Goal: Information Seeking & Learning: Learn about a topic

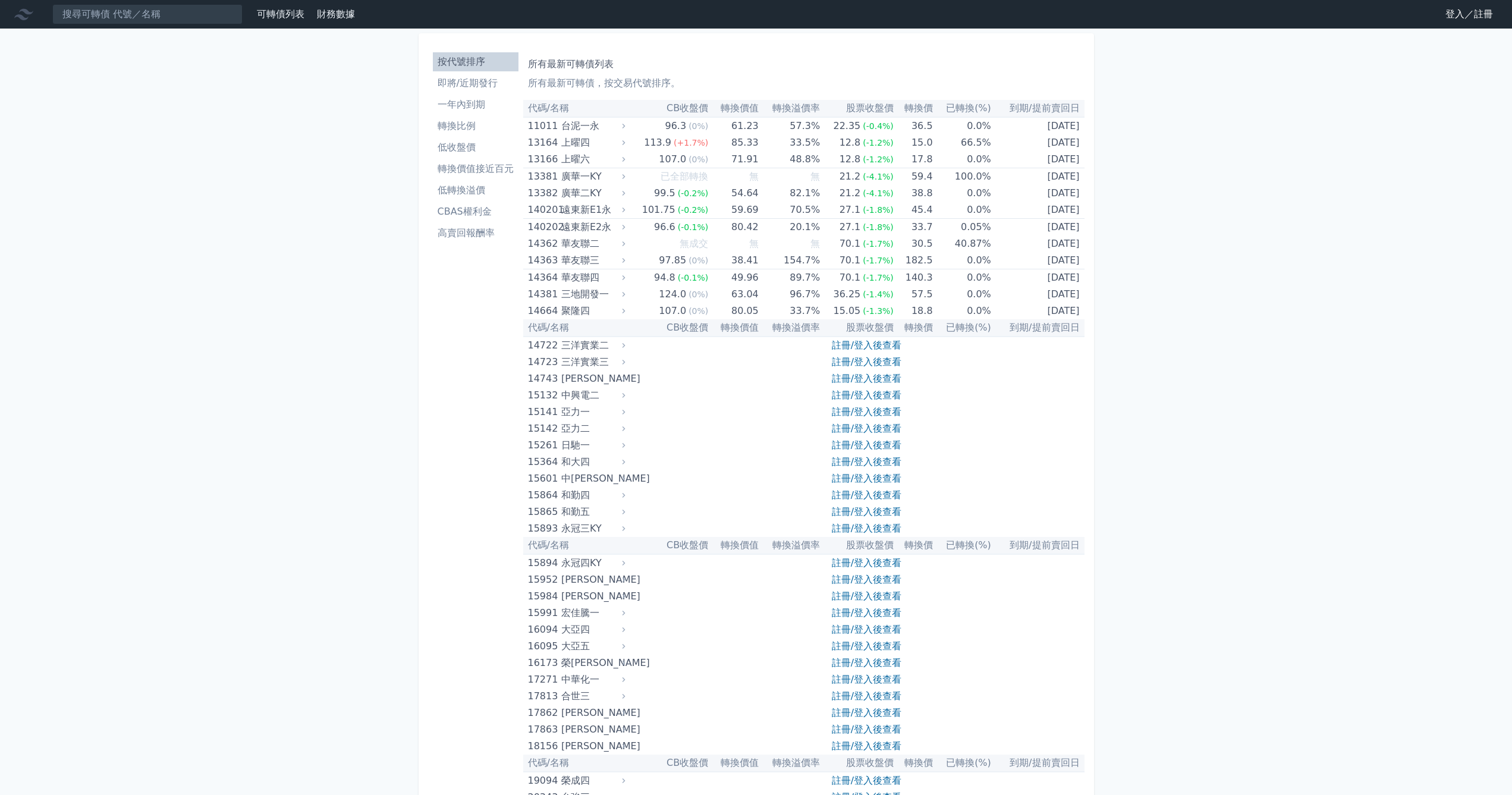
scroll to position [549, 0]
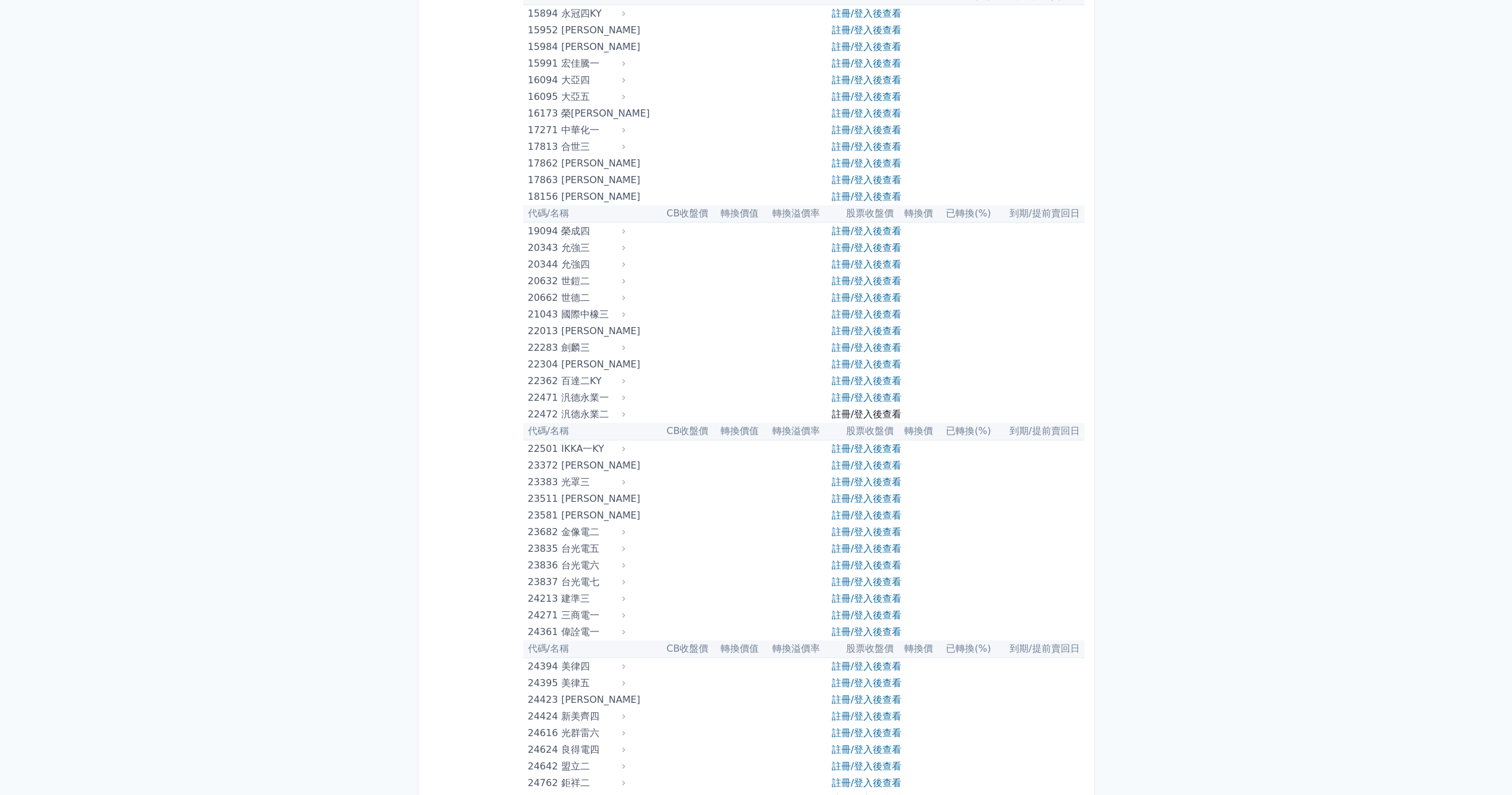
click at [861, 414] on link "註冊/登入後查看" at bounding box center [866, 414] width 70 height 11
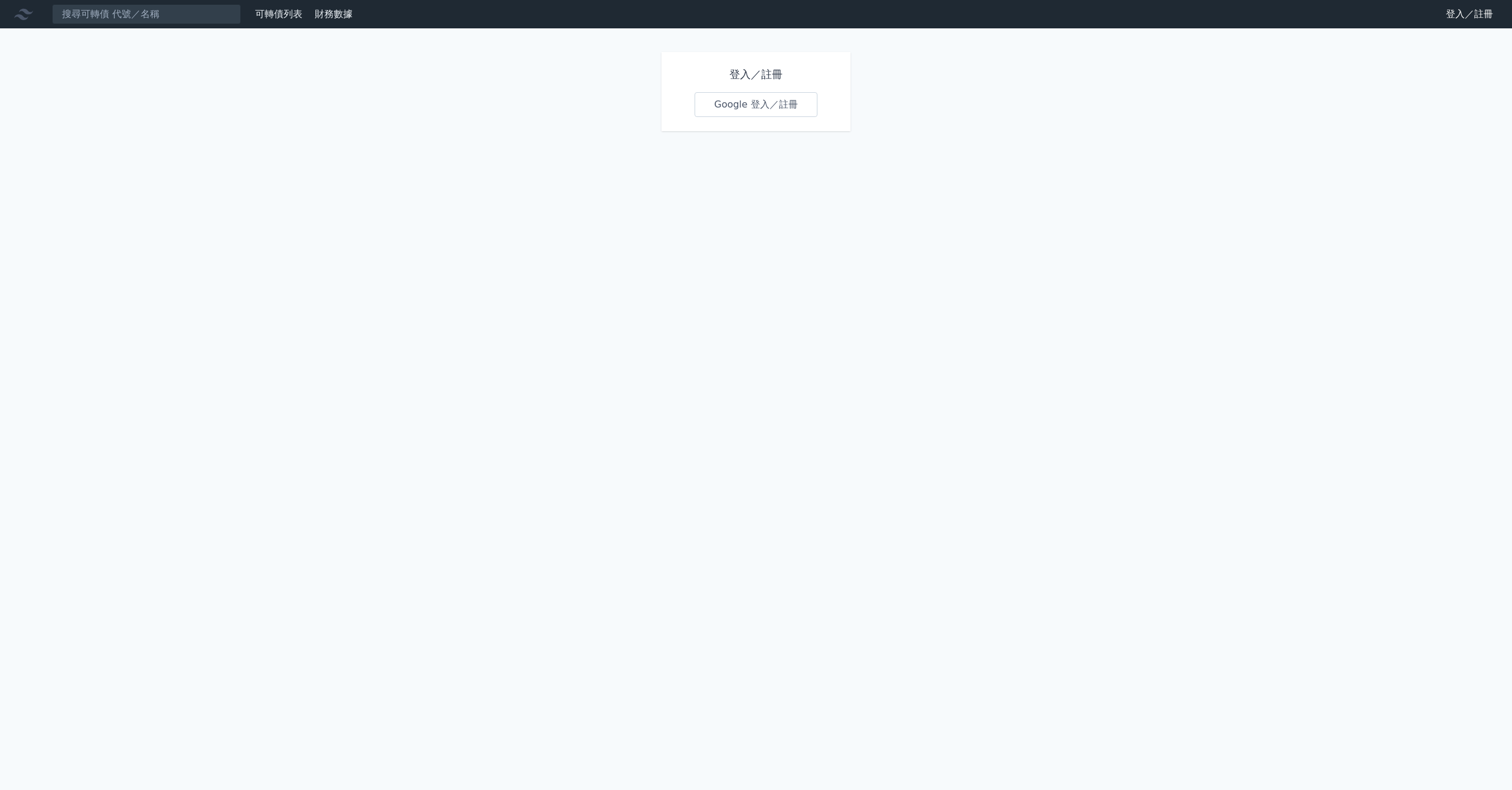
click at [749, 107] on link "Google 登入／註冊" at bounding box center [756, 104] width 123 height 25
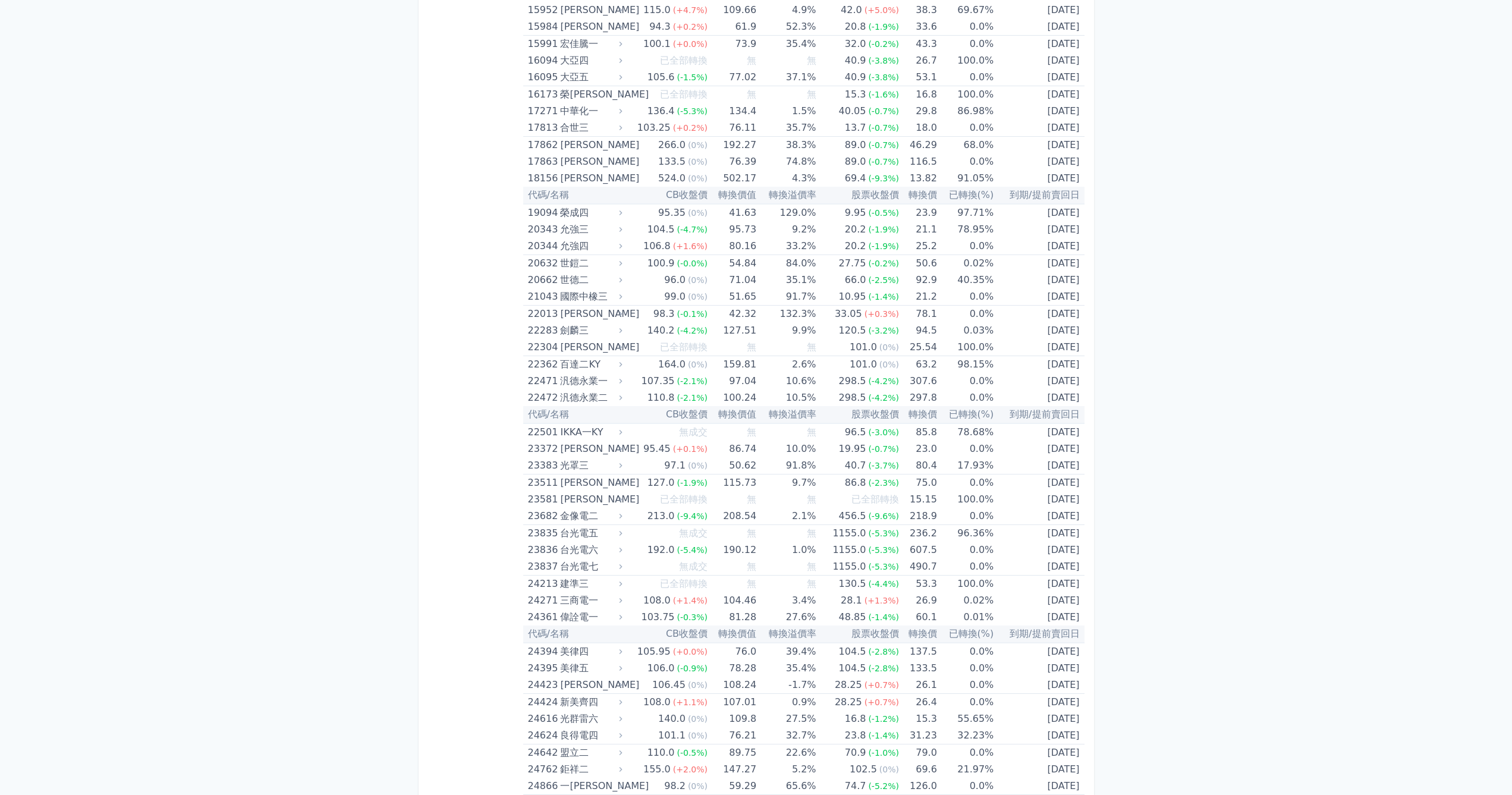
scroll to position [572, 0]
click at [569, 398] on div "汎德永業二" at bounding box center [589, 397] width 60 height 16
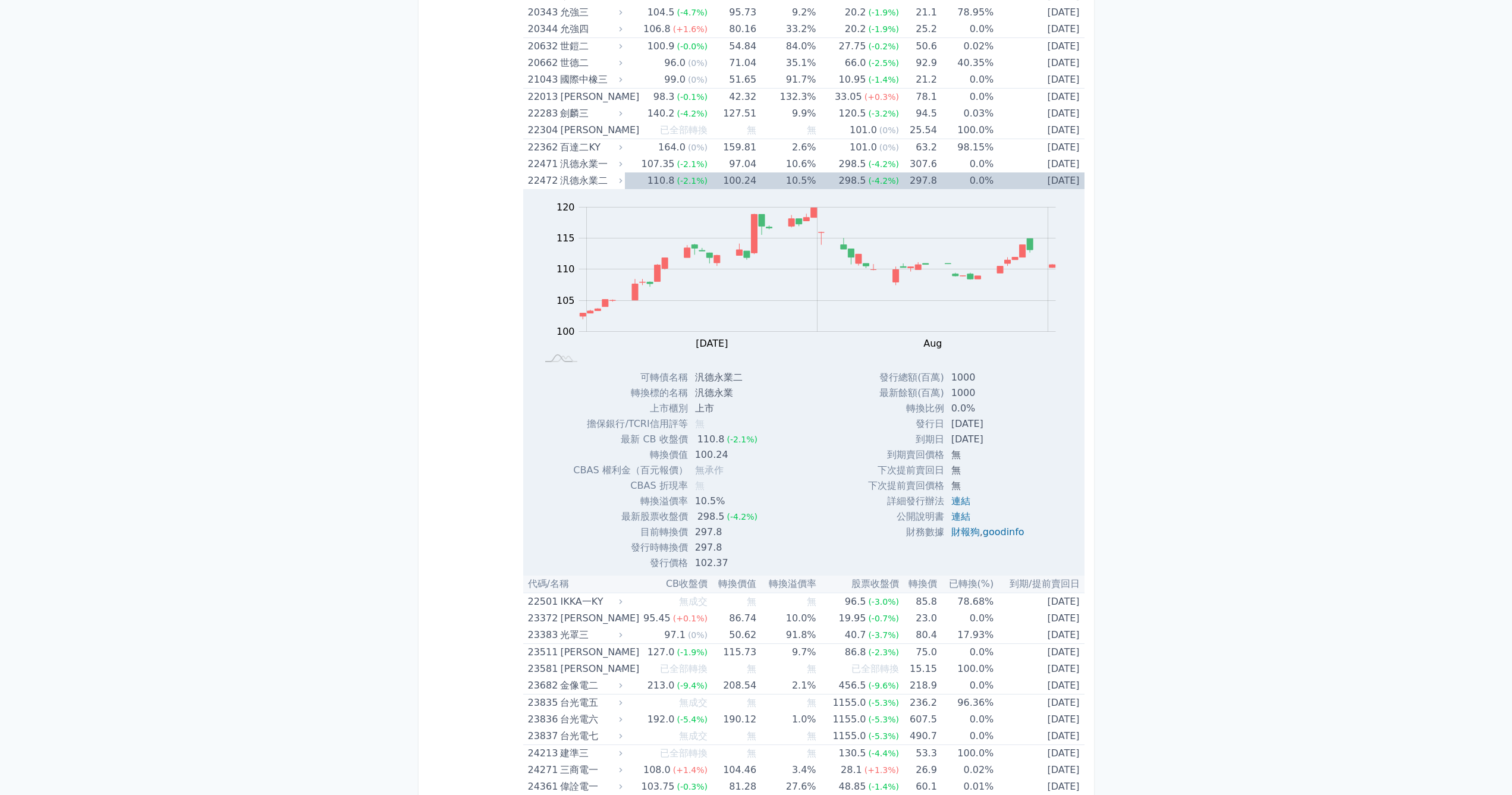
scroll to position [809, 0]
